Goal: Transaction & Acquisition: Purchase product/service

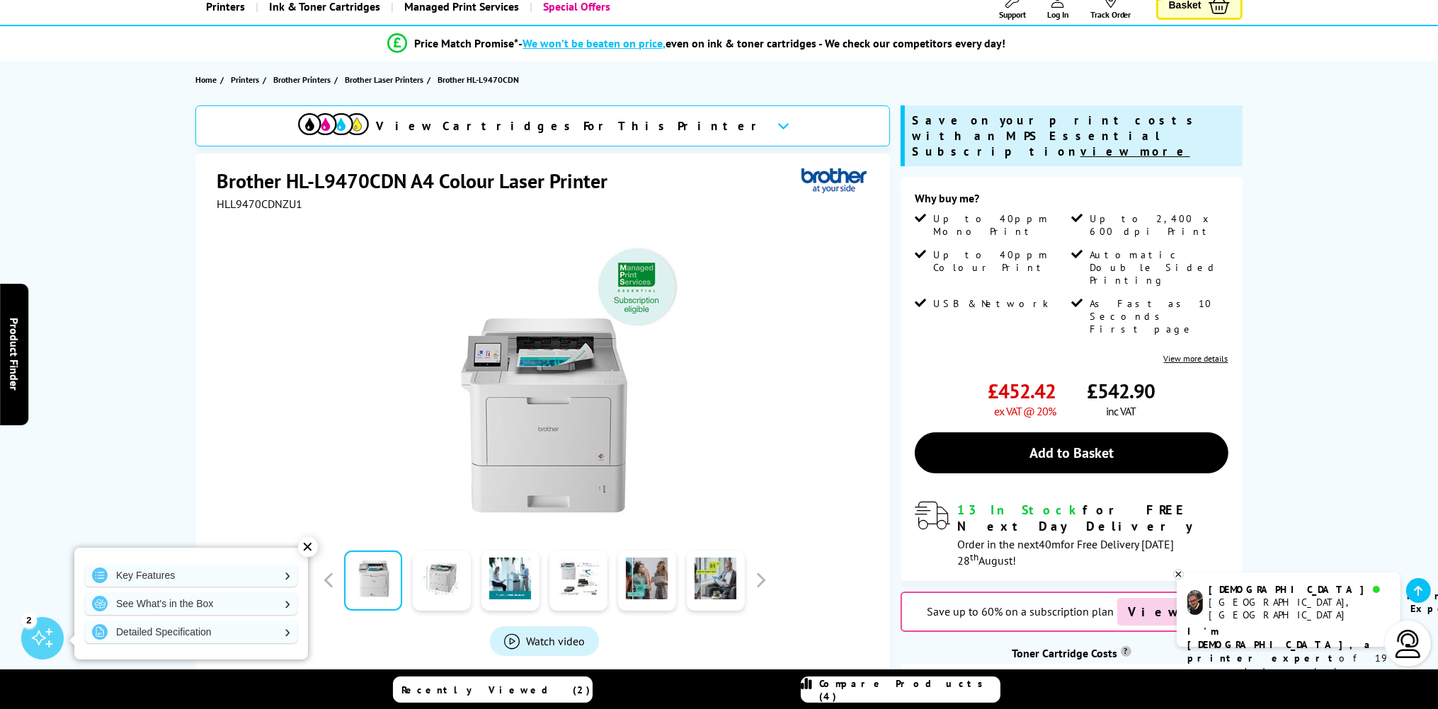
scroll to position [74, 0]
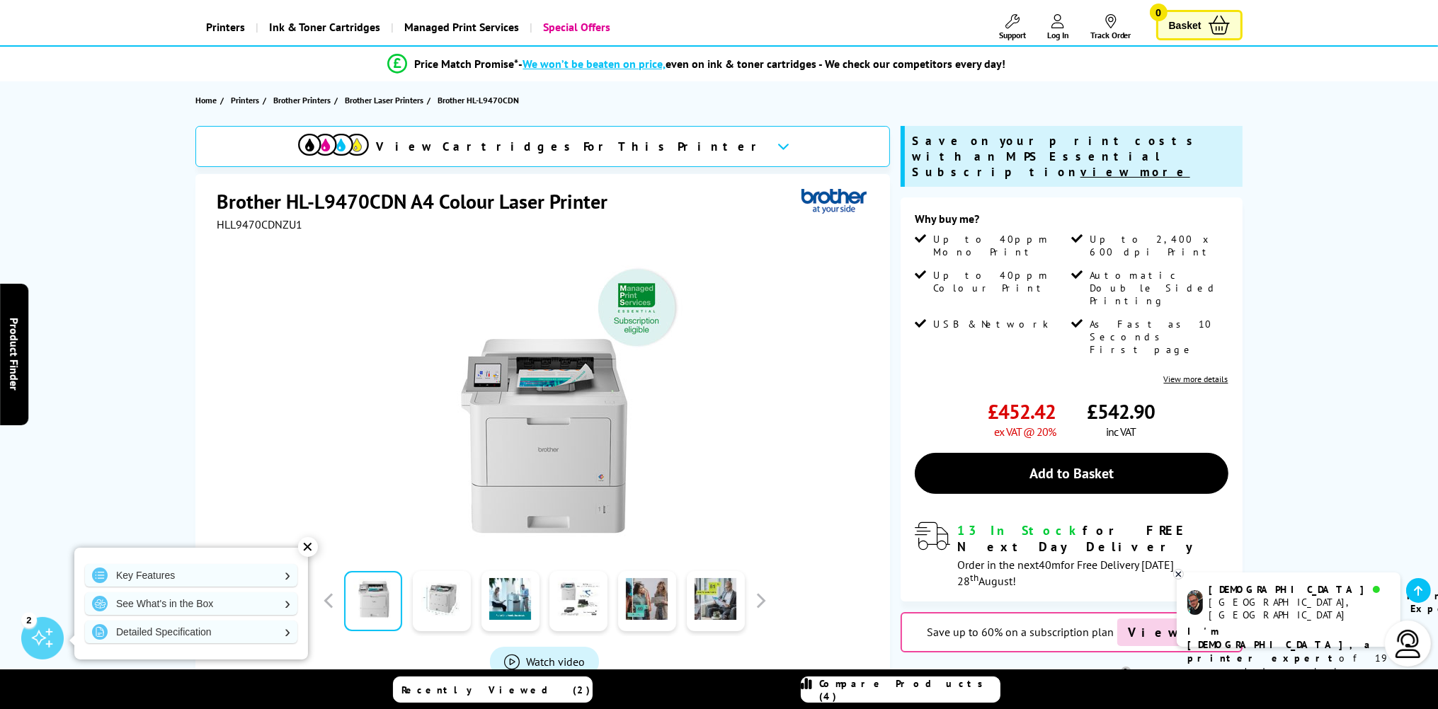
click at [663, 144] on div "View Cartridges For This Printer" at bounding box center [542, 146] width 694 height 41
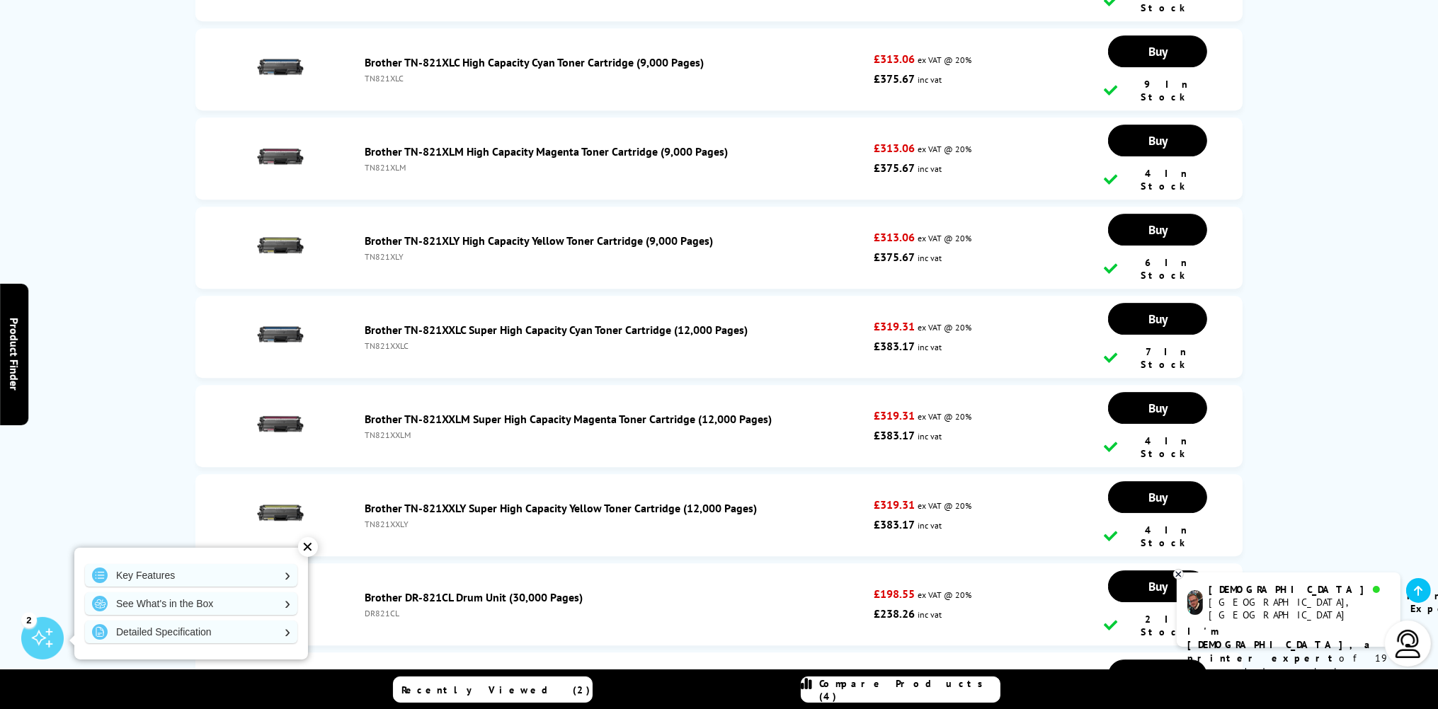
scroll to position [5479, 0]
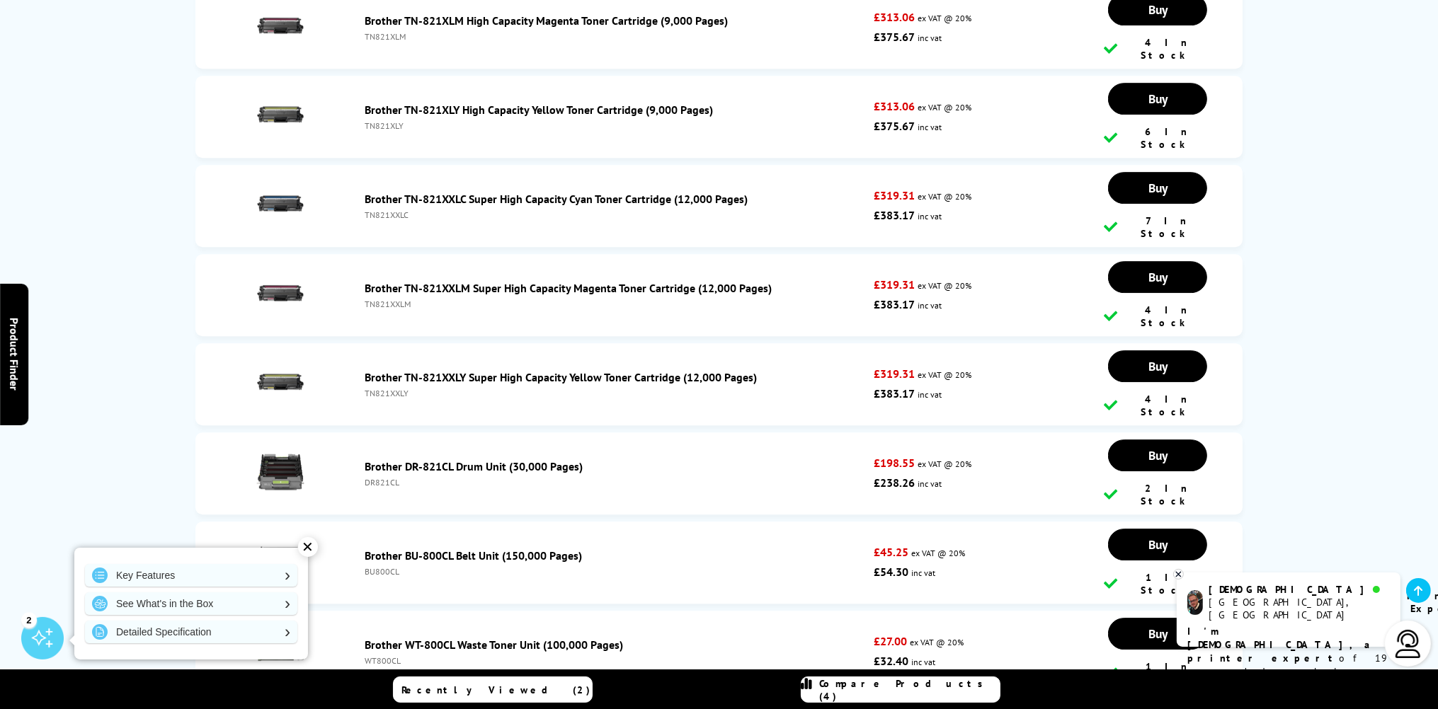
drag, startPoint x: 936, startPoint y: 372, endPoint x: 863, endPoint y: 366, distance: 73.2
click at [863, 522] on li "Brother BU-800CL Belt Unit (150,000 Pages) BU800CL £45.25 ex VAT @ 20% £54.30 i…" at bounding box center [718, 563] width 1046 height 82
click at [862, 549] on div "Brother BU-800CL Belt Unit (150,000 Pages) BU800CL" at bounding box center [616, 563] width 516 height 28
